Goal: Information Seeking & Learning: Find contact information

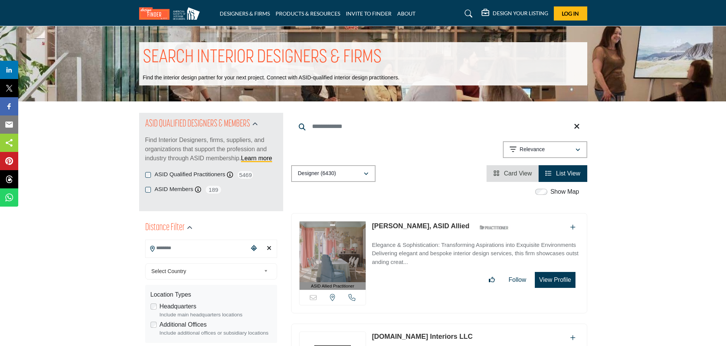
click at [240, 250] on input "Search Location" at bounding box center [197, 248] width 103 height 15
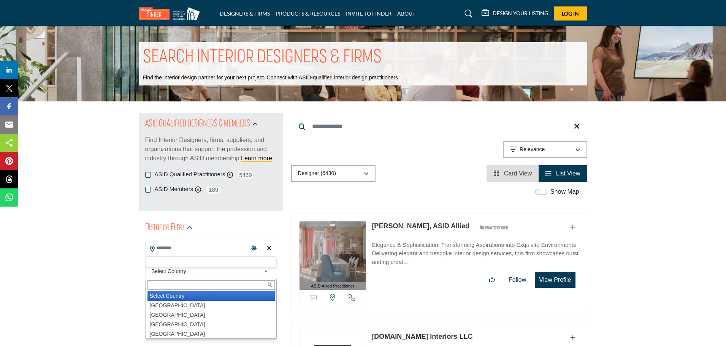
click at [265, 271] on b at bounding box center [267, 272] width 7 height 10
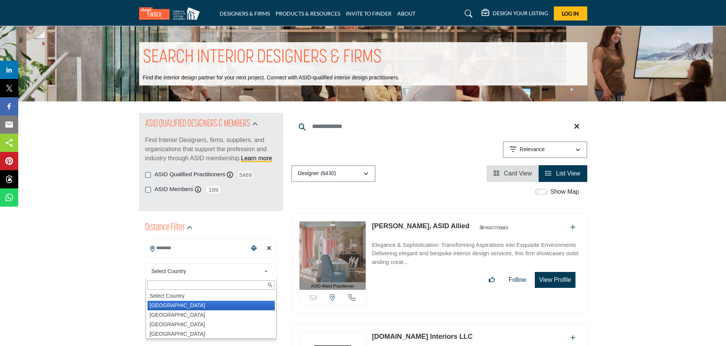
click at [169, 307] on li "[GEOGRAPHIC_DATA]" at bounding box center [210, 306] width 127 height 10
type input "***"
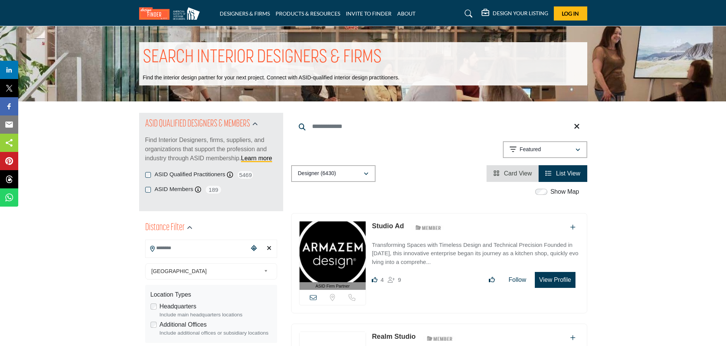
click at [185, 249] on input "Search Location" at bounding box center [197, 248] width 103 height 15
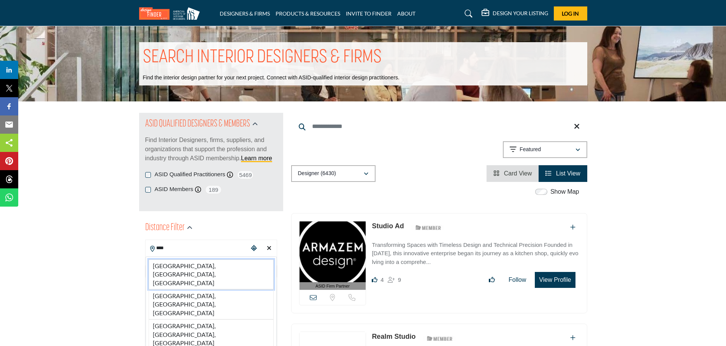
click at [182, 268] on li "[GEOGRAPHIC_DATA], [GEOGRAPHIC_DATA], [GEOGRAPHIC_DATA]" at bounding box center [211, 275] width 125 height 30
type input "**********"
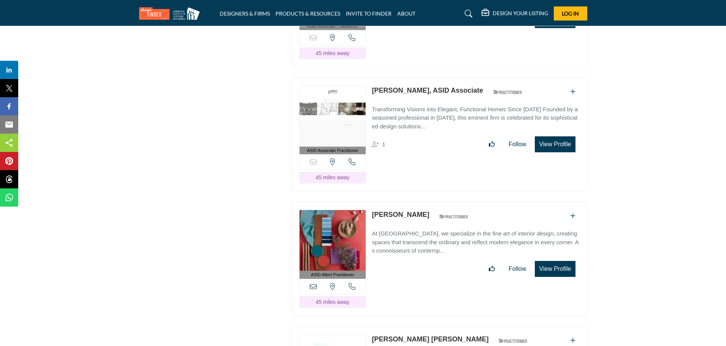
scroll to position [4072, 0]
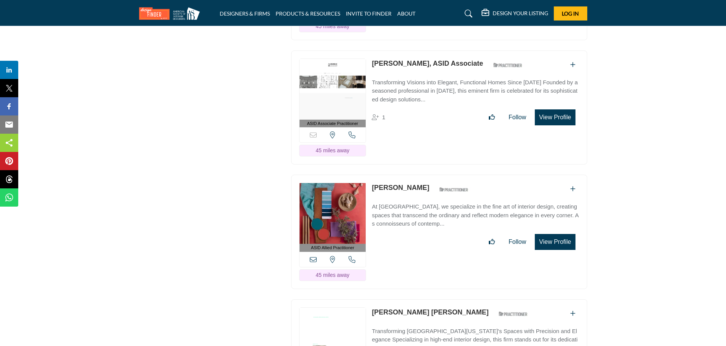
drag, startPoint x: 369, startPoint y: 281, endPoint x: 449, endPoint y: 281, distance: 79.8
copy link "[PERSON_NAME] [PERSON_NAME]"
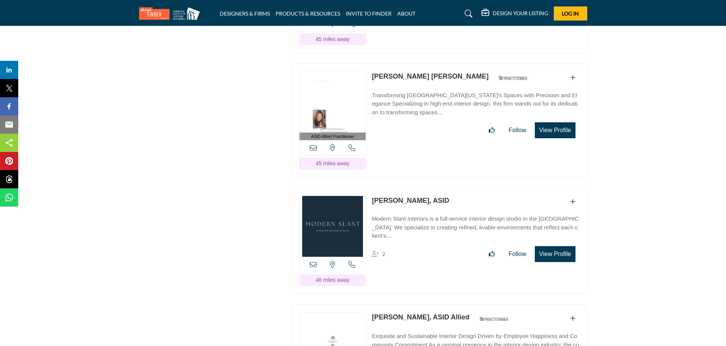
scroll to position [4316, 0]
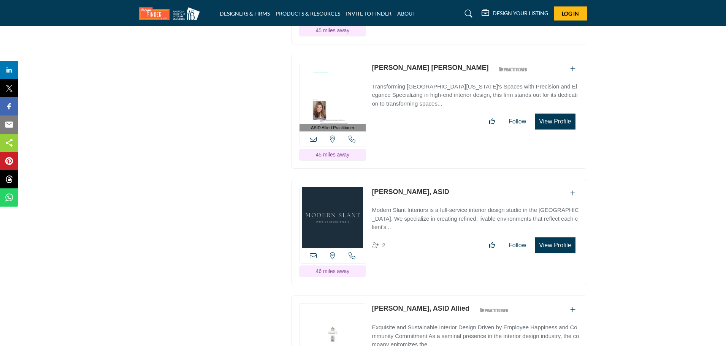
drag, startPoint x: 369, startPoint y: 160, endPoint x: 416, endPoint y: 163, distance: 47.2
click at [416, 179] on div "View the location of this listing Call Number 2" at bounding box center [439, 232] width 296 height 106
copy link "[PERSON_NAME]"
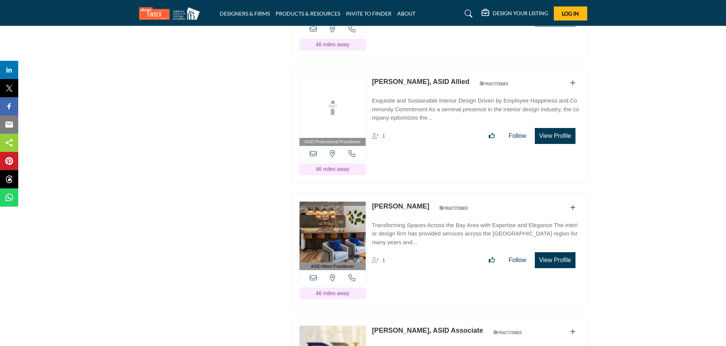
scroll to position [4516, 0]
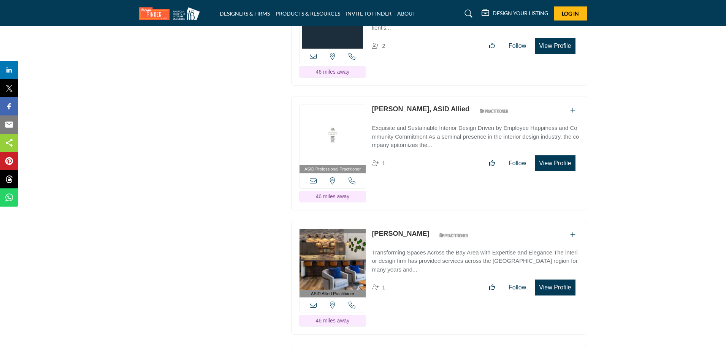
drag, startPoint x: 370, startPoint y: 76, endPoint x: 451, endPoint y: 77, distance: 81.4
click at [451, 96] on div "ASID Professional Practitioner ASID Professional Practitioners have successfull…" at bounding box center [439, 153] width 296 height 114
copy link "[PERSON_NAME]"
drag, startPoint x: 371, startPoint y: 201, endPoint x: 414, endPoint y: 203, distance: 42.7
click at [414, 221] on div "ASID Allied Practitioner ASID Allied Practitioners have successfully completed …" at bounding box center [439, 278] width 296 height 114
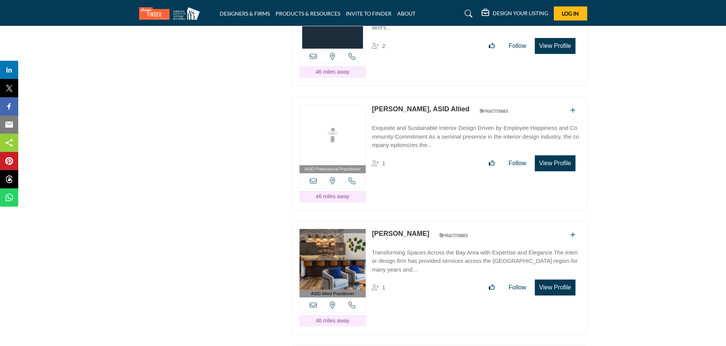
copy link "[PERSON_NAME]"
